Goal: Task Accomplishment & Management: Complete application form

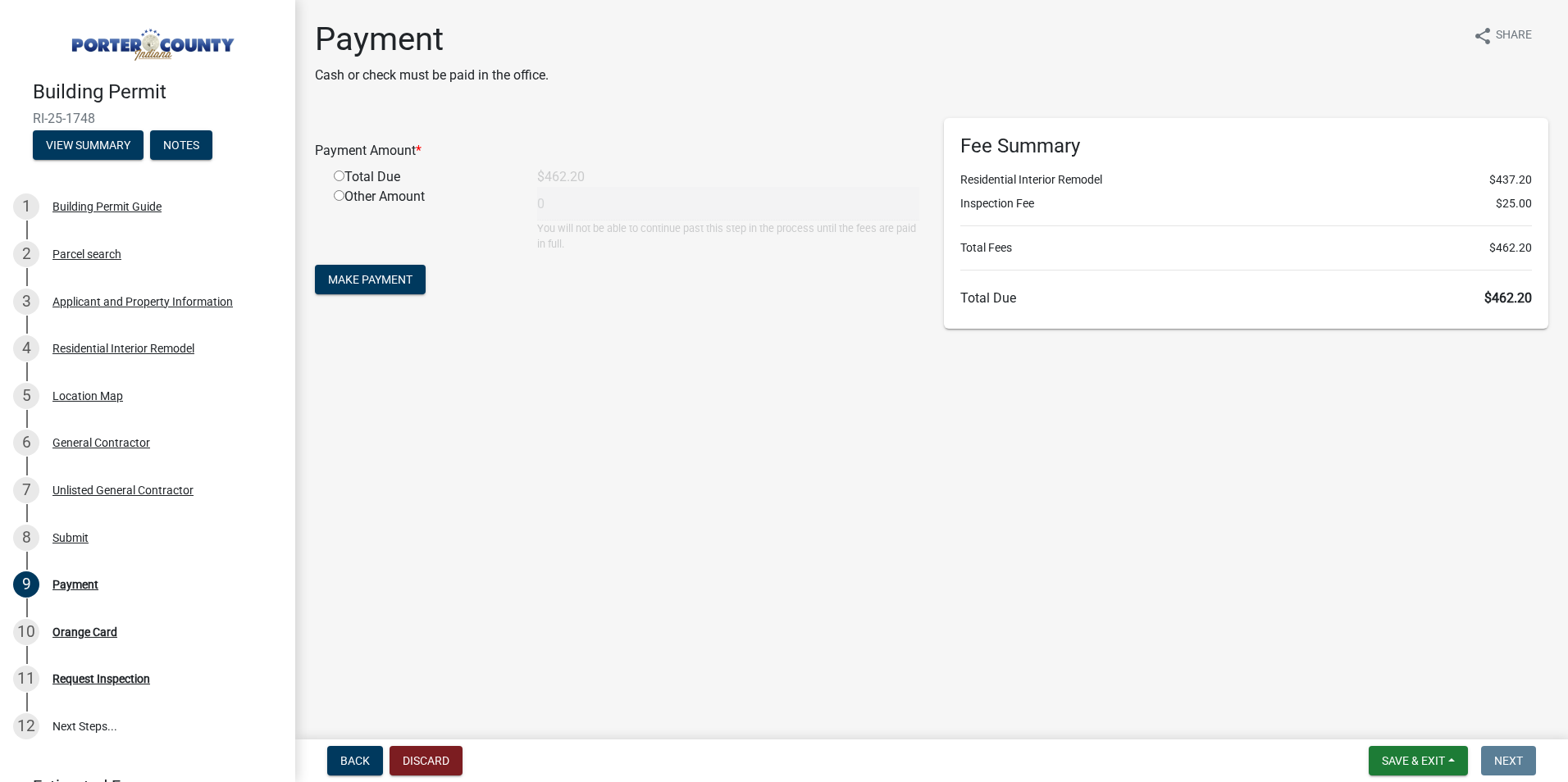
click at [337, 180] on input "radio" at bounding box center [340, 176] width 11 height 11
radio input "true"
type input "462.2"
click at [369, 279] on span "Make Payment" at bounding box center [370, 279] width 84 height 13
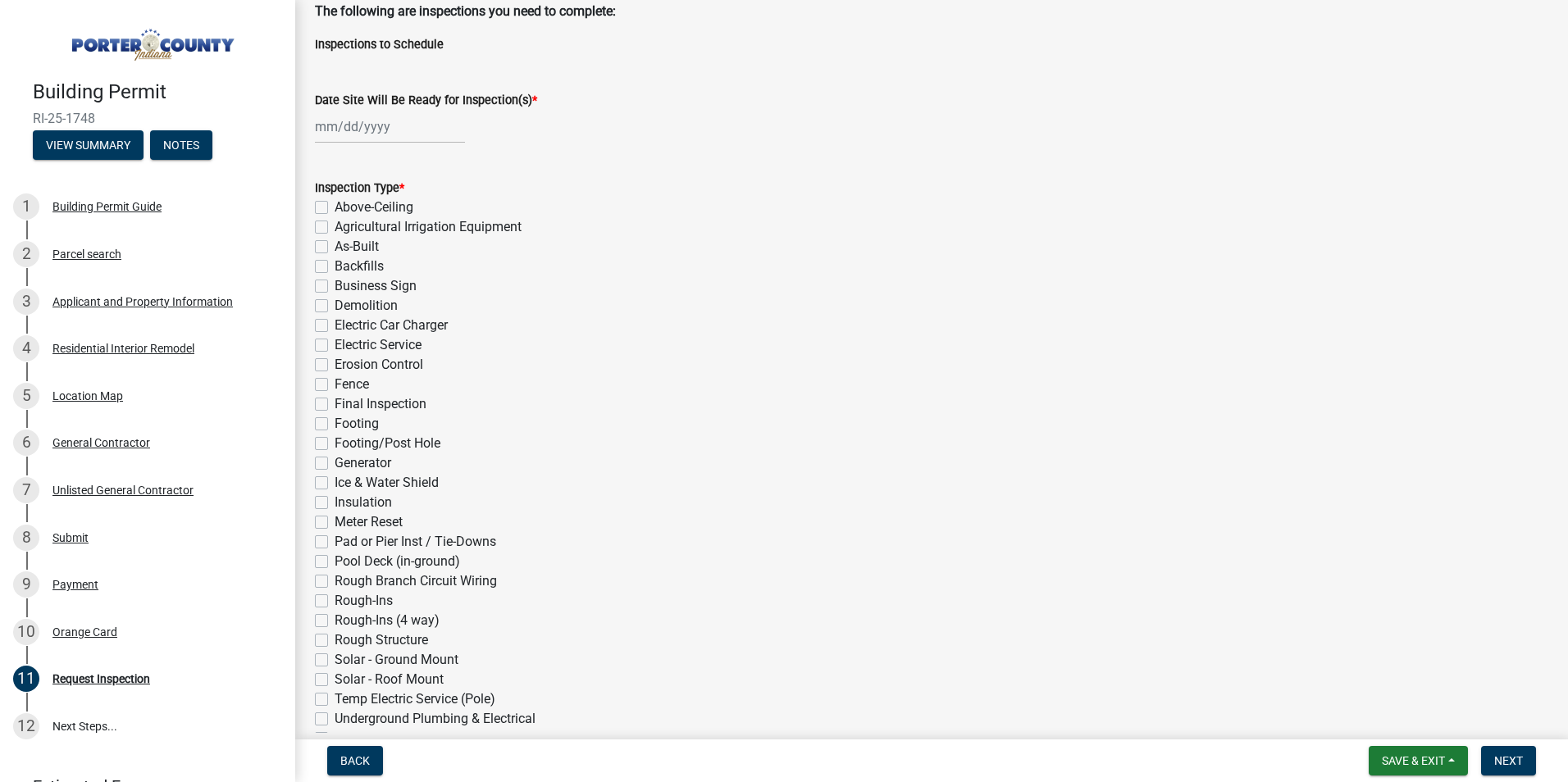
scroll to position [246, 0]
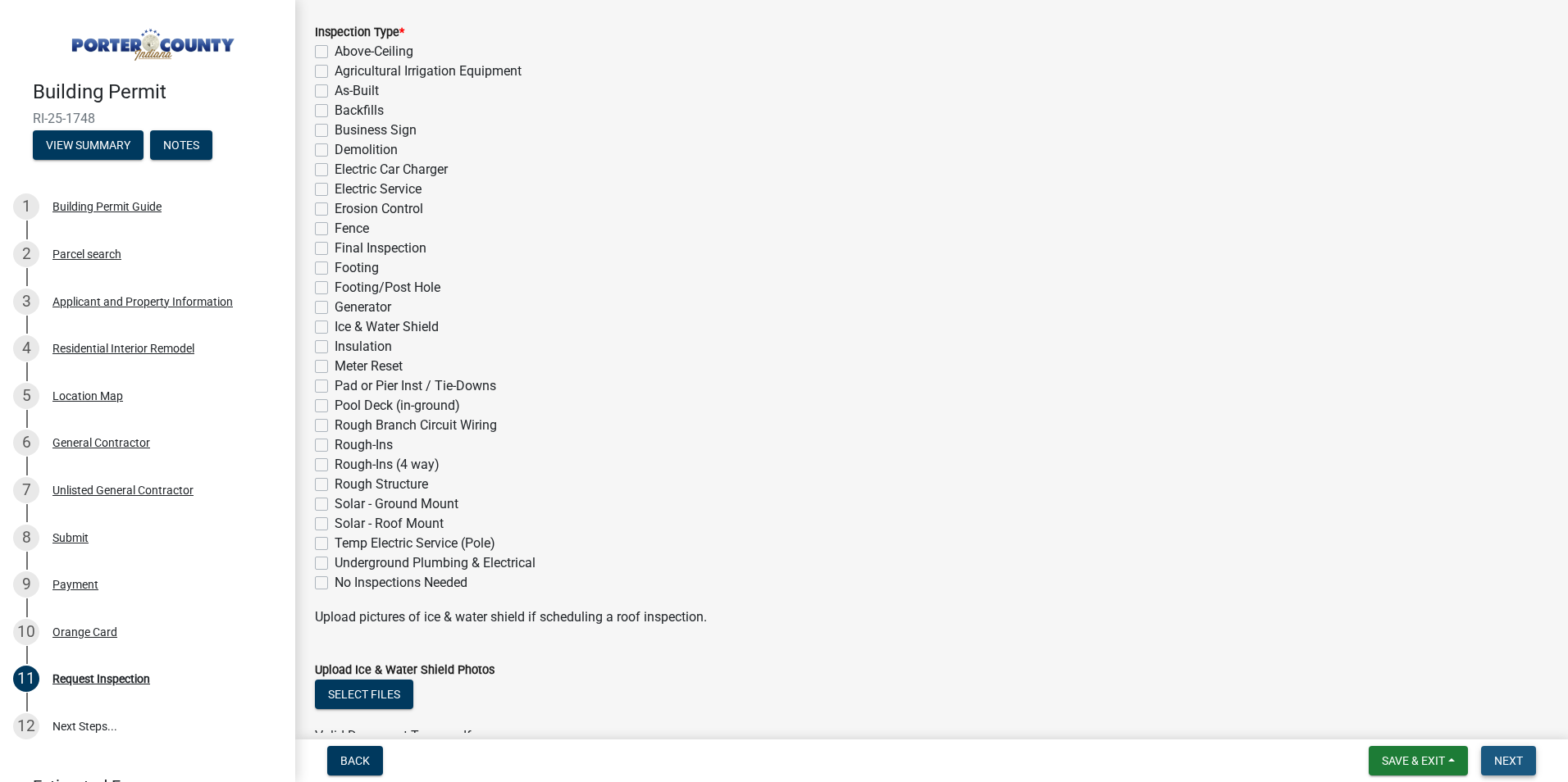
click at [1510, 751] on button "Next" at bounding box center [1508, 761] width 55 height 30
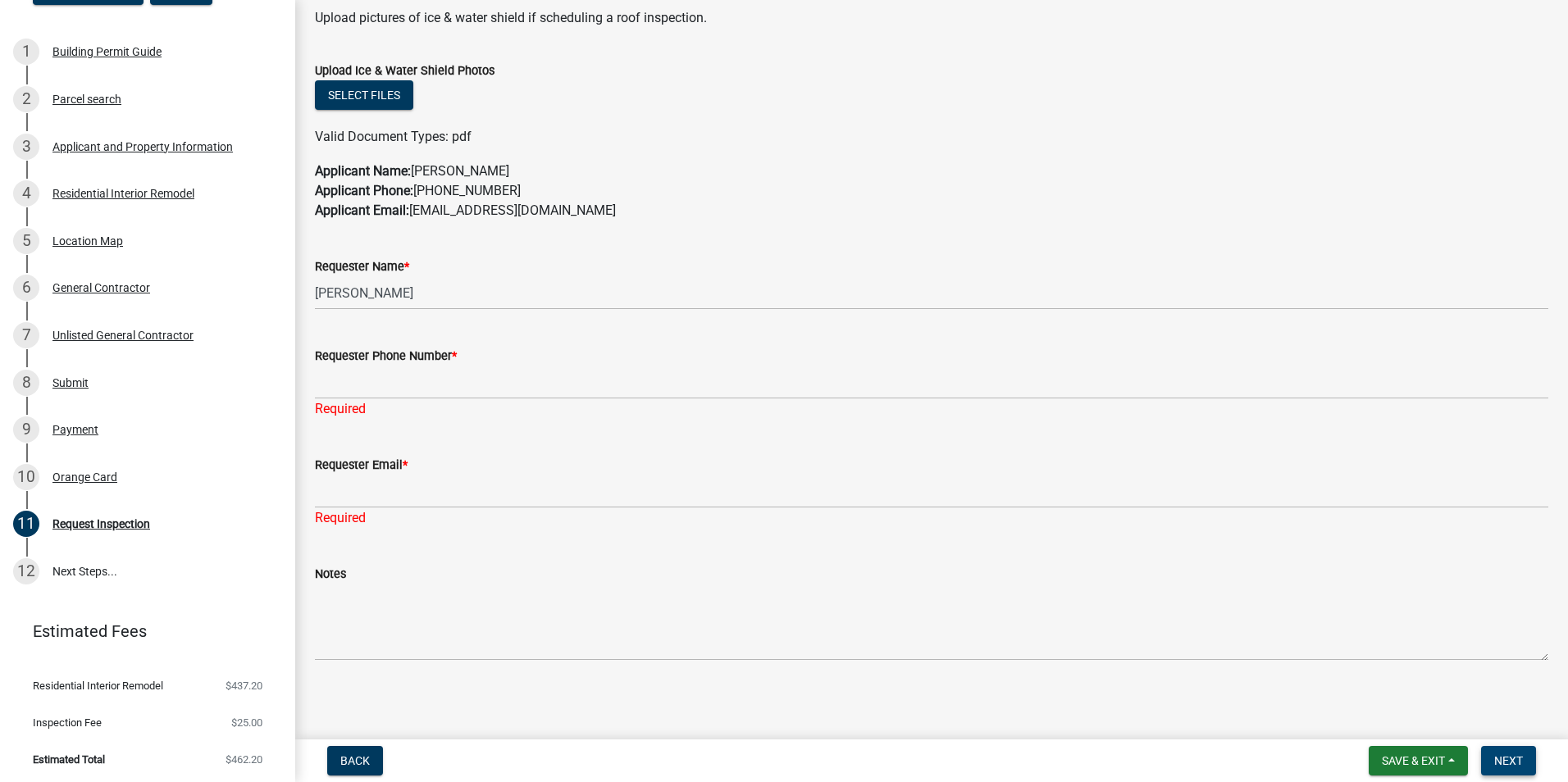
scroll to position [915, 0]
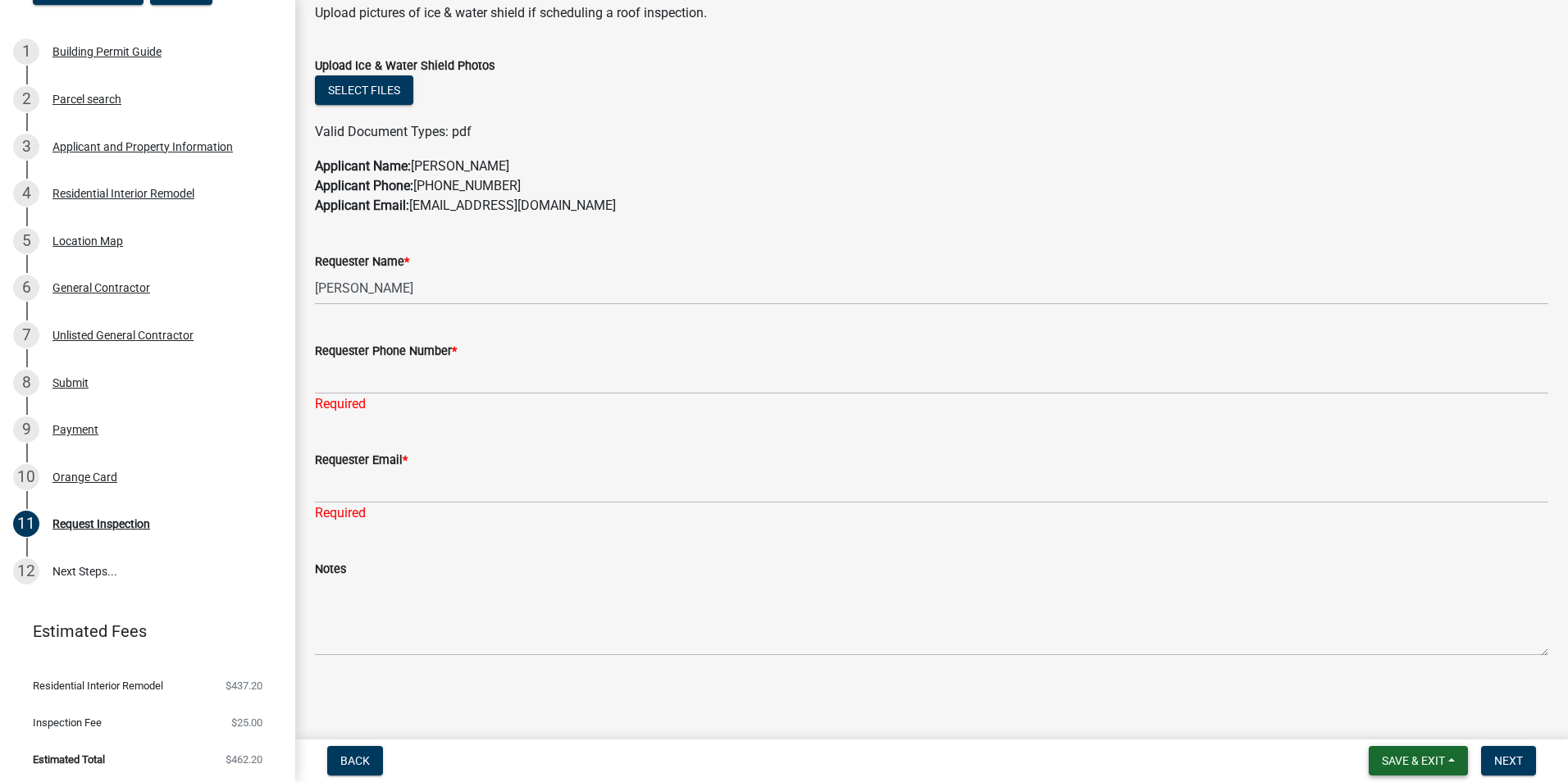
click at [1395, 757] on span "Save & Exit" at bounding box center [1413, 761] width 63 height 13
click at [1409, 726] on button "Save & Exit" at bounding box center [1402, 718] width 131 height 39
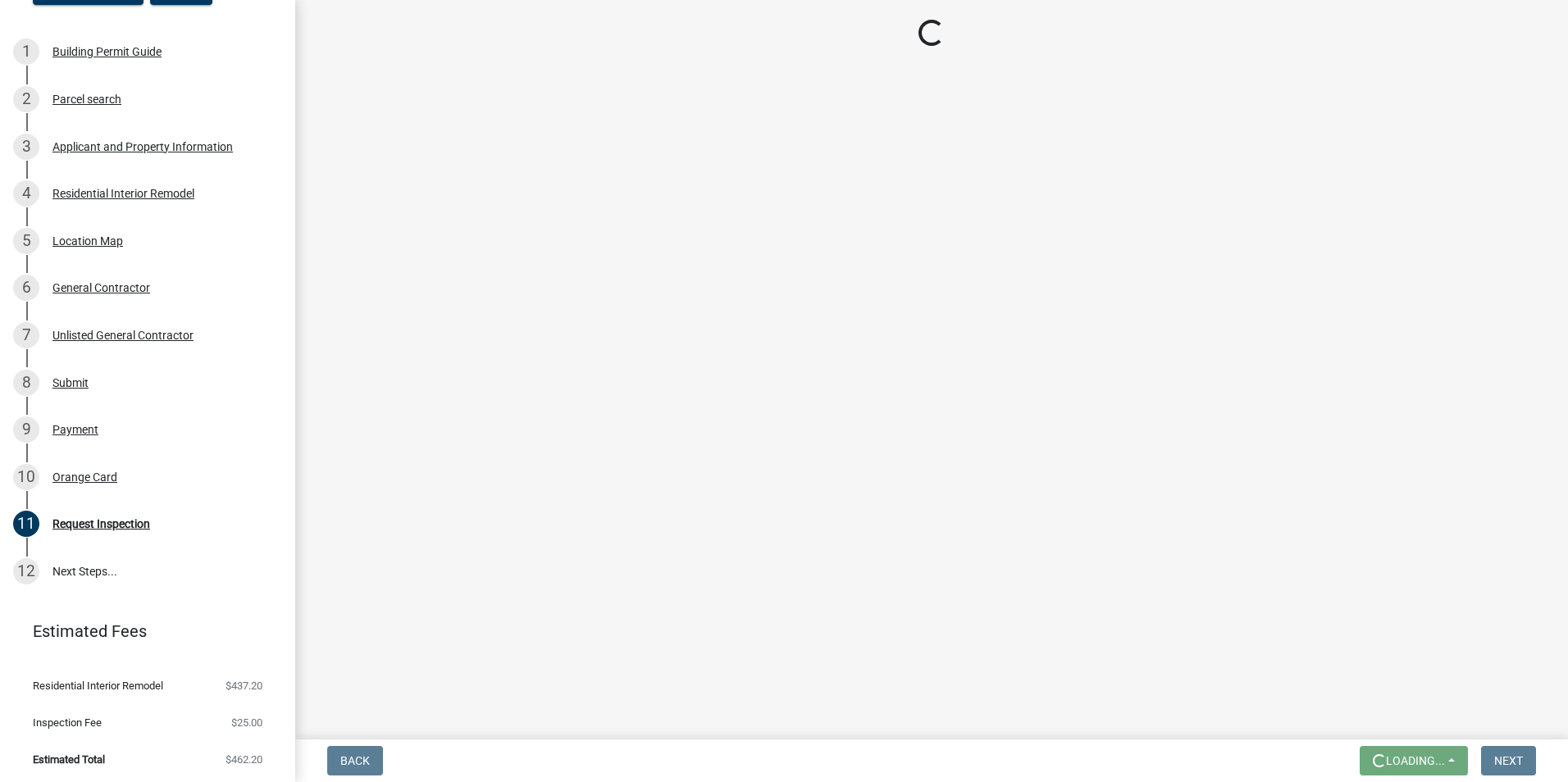
scroll to position [0, 0]
